Goal: Contribute content: Add original content to the website for others to see

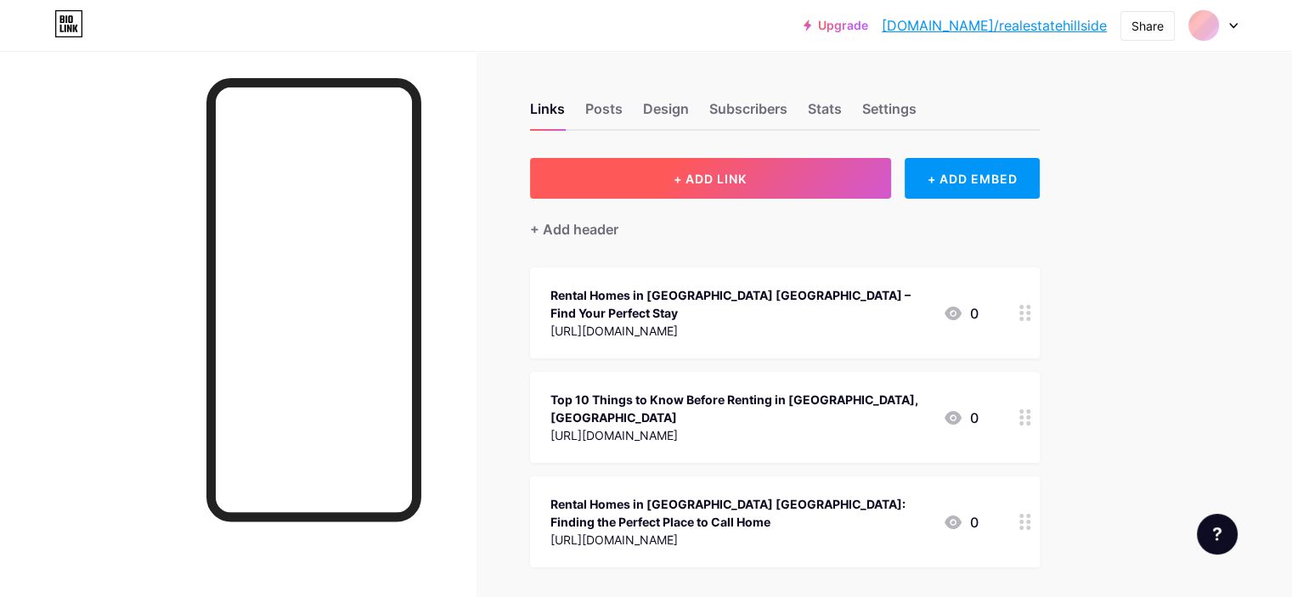
click at [804, 187] on button "+ ADD LINK" at bounding box center [710, 178] width 361 height 41
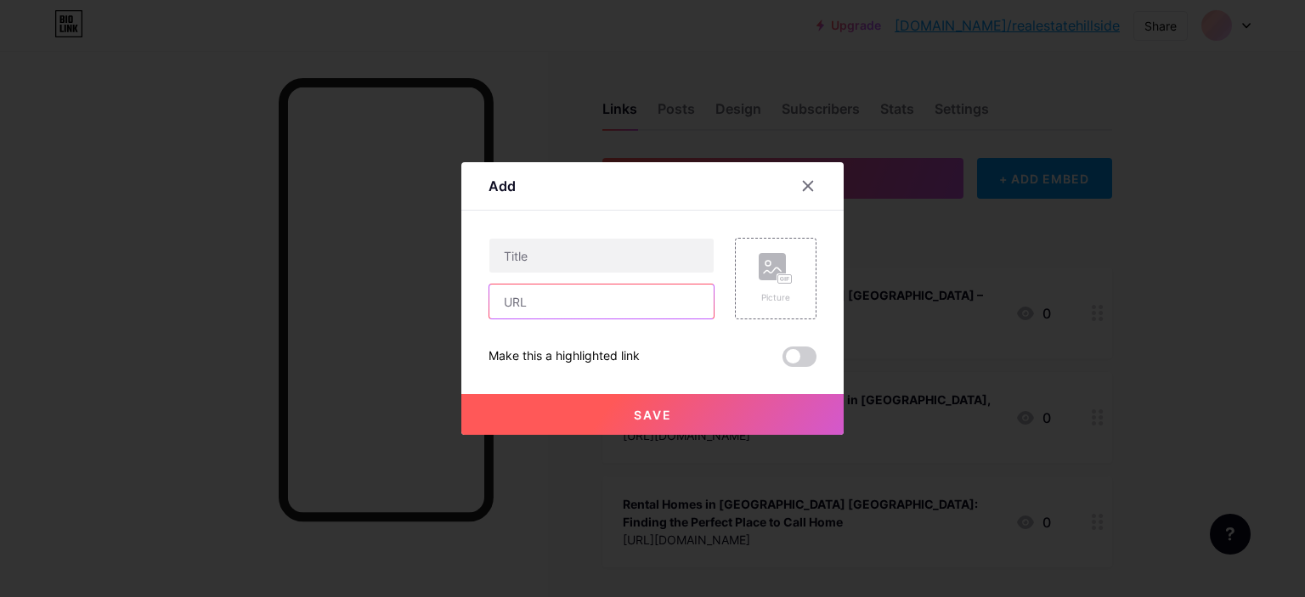
click at [614, 286] on input "text" at bounding box center [601, 302] width 224 height 34
paste input "[URL][DOMAIN_NAME]"
type input "[URL][DOMAIN_NAME]"
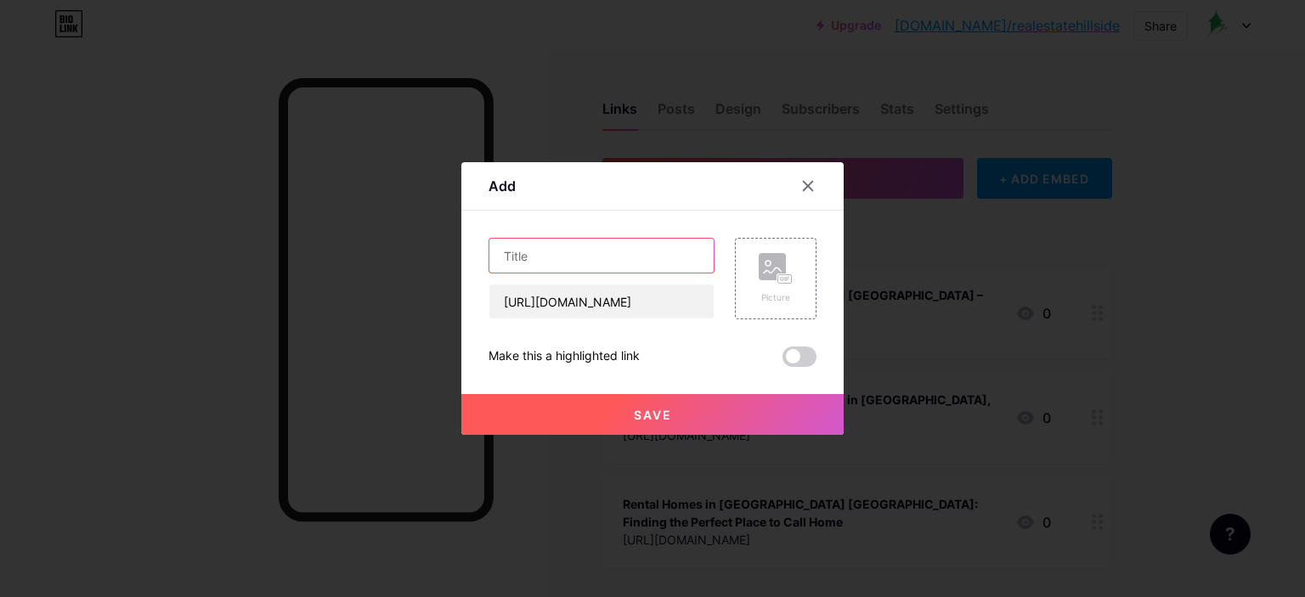
click at [631, 262] on input "text" at bounding box center [601, 256] width 224 height 34
paste input "Ditch the Dorms: A Student’s Guide to [GEOGRAPHIC_DATA] Housing Off Campus"
type input "Ditch the Dorms: A Student’s Guide to [GEOGRAPHIC_DATA] Housing Off Campus"
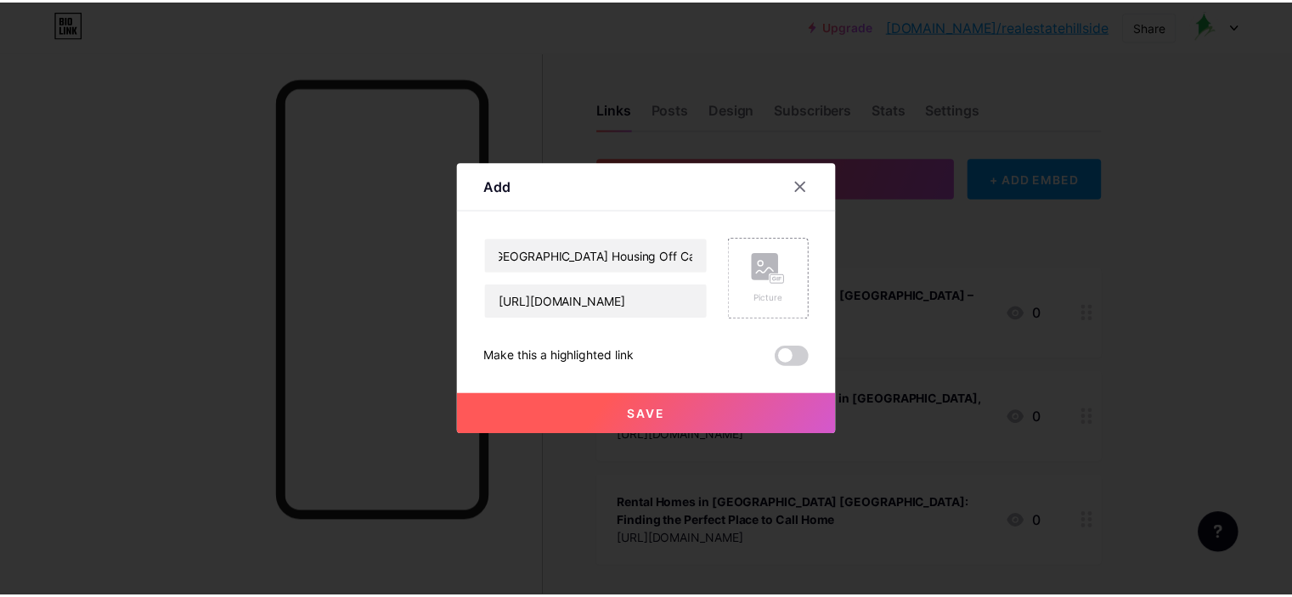
scroll to position [0, 0]
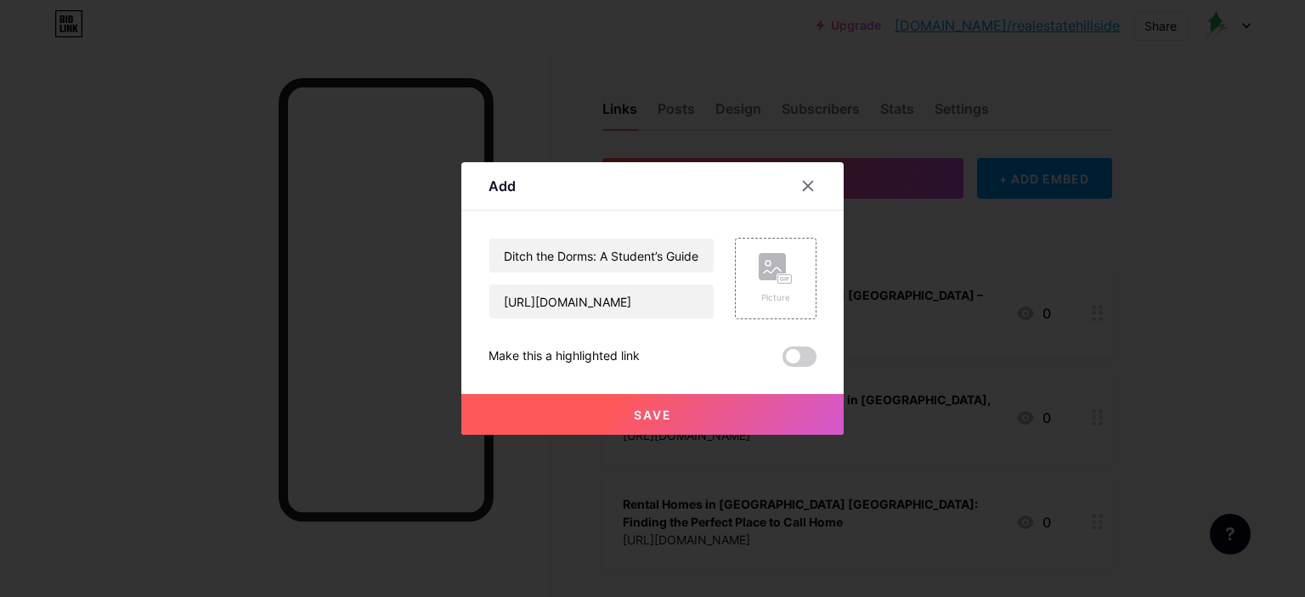
click at [662, 420] on span "Save" at bounding box center [653, 415] width 38 height 14
